Goal: Task Accomplishment & Management: Use online tool/utility

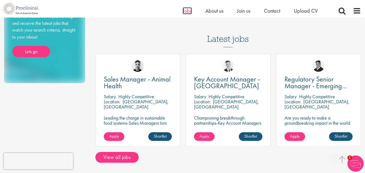
click at [188, 11] on span "Jobs" at bounding box center [186, 10] width 9 height 7
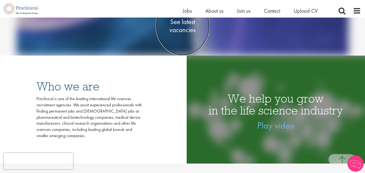
click at [180, 27] on span "See latest vacancies" at bounding box center [182, 26] width 54 height 16
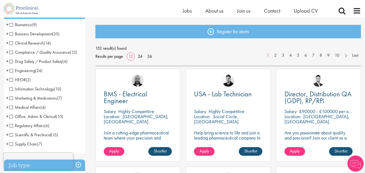
scroll to position [36, 0]
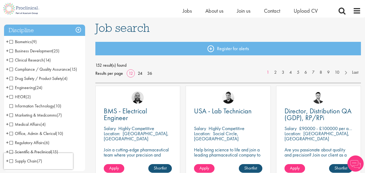
click at [29, 69] on span "Compliance / Quality Assurance" at bounding box center [39, 69] width 60 height 6
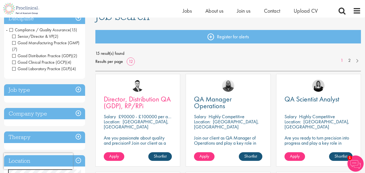
scroll to position [36, 0]
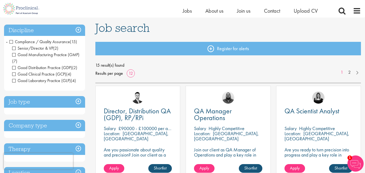
click at [79, 102] on h3 "Job type" at bounding box center [44, 102] width 81 height 12
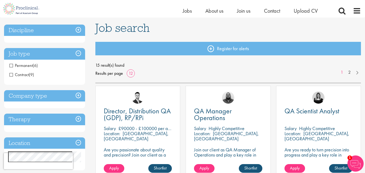
click at [12, 65] on span "Permanent" at bounding box center [20, 66] width 23 height 6
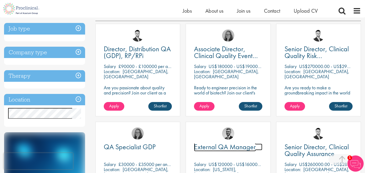
scroll to position [108, 0]
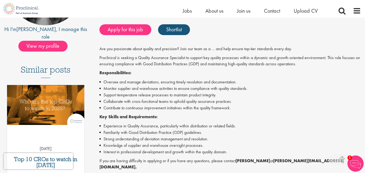
scroll to position [108, 0]
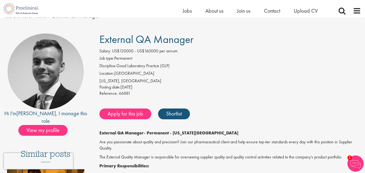
scroll to position [36, 0]
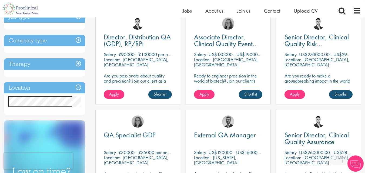
scroll to position [252, 0]
